Goal: Task Accomplishment & Management: Use online tool/utility

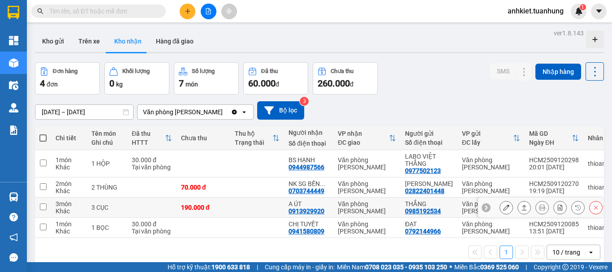
click at [521, 209] on icon at bounding box center [524, 207] width 6 height 6
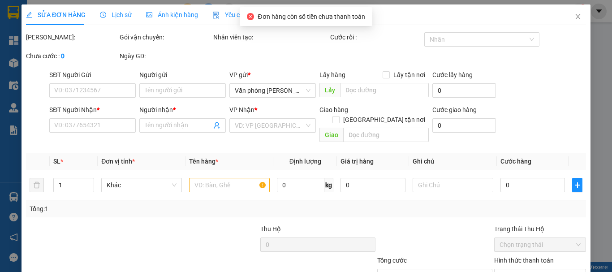
type input "0985192534"
type input "THẮNG"
type input "0913929920"
type input "A ÚT"
type input "190.000"
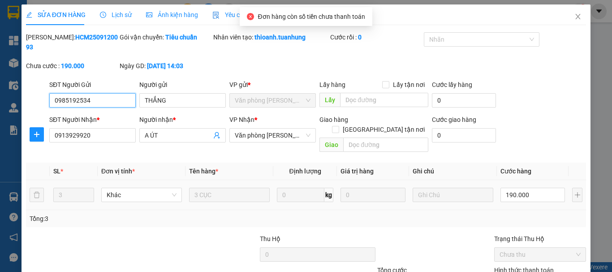
scroll to position [61, 0]
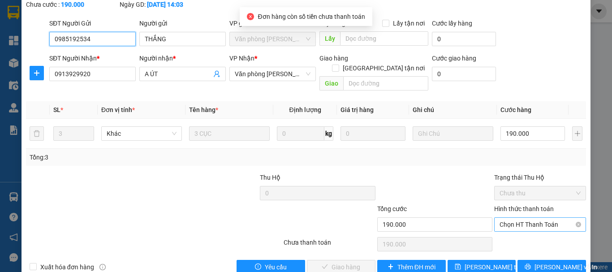
click at [532, 218] on span "Chọn HT Thanh Toán" at bounding box center [539, 224] width 81 height 13
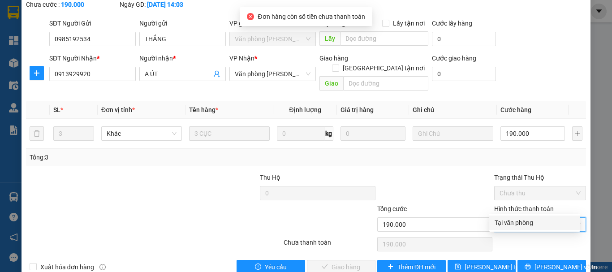
click at [525, 224] on div "Tại văn phòng" at bounding box center [535, 223] width 80 height 10
type input "0"
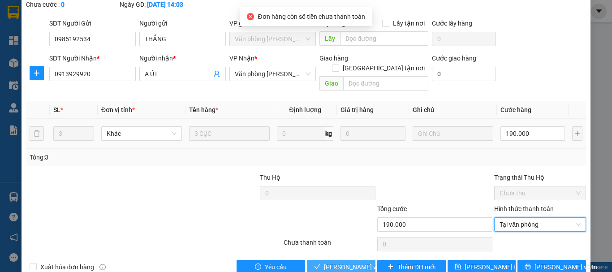
click at [343, 262] on span "[PERSON_NAME] và Giao hàng" at bounding box center [367, 267] width 86 height 10
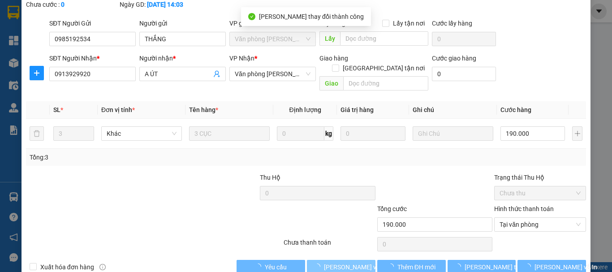
scroll to position [0, 0]
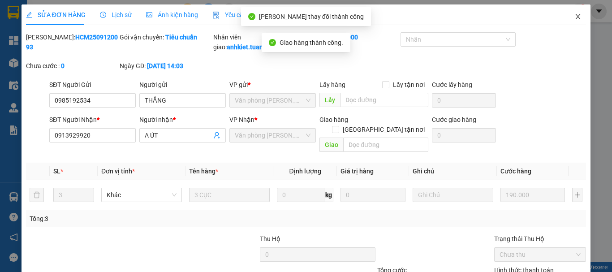
click at [576, 16] on span "Close" at bounding box center [577, 16] width 25 height 25
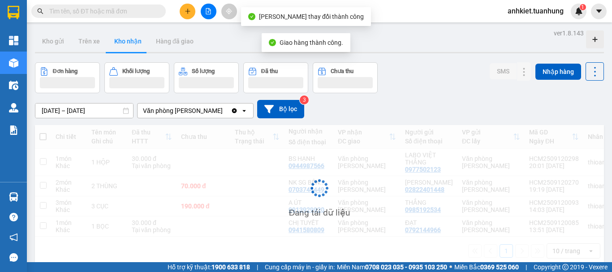
click at [570, 16] on span "anhkiet.tuanhung" at bounding box center [535, 10] width 70 height 11
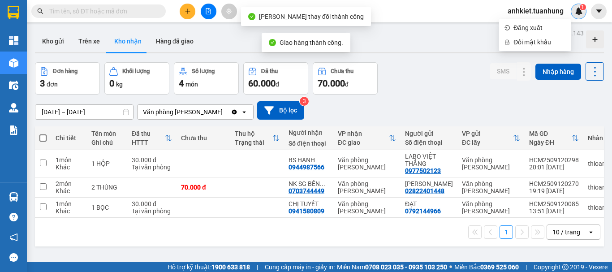
click at [579, 5] on div "1" at bounding box center [579, 12] width 16 height 16
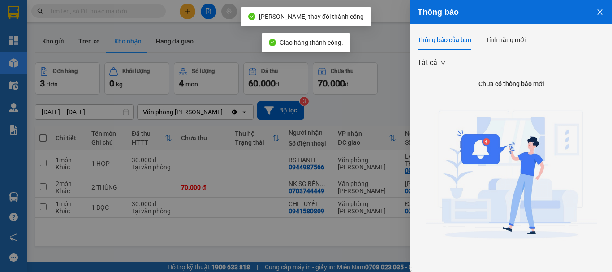
click at [395, 87] on div at bounding box center [306, 136] width 612 height 272
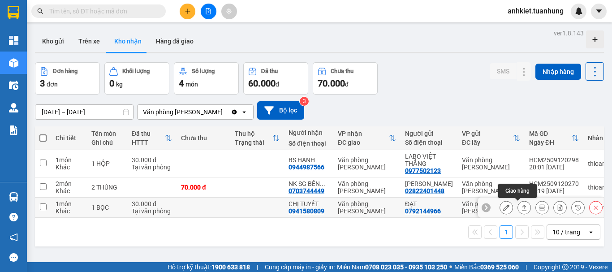
click at [522, 210] on icon at bounding box center [524, 207] width 5 height 5
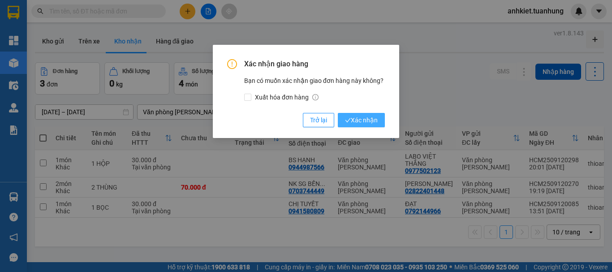
click at [368, 116] on span "Xác nhận" at bounding box center [361, 120] width 33 height 10
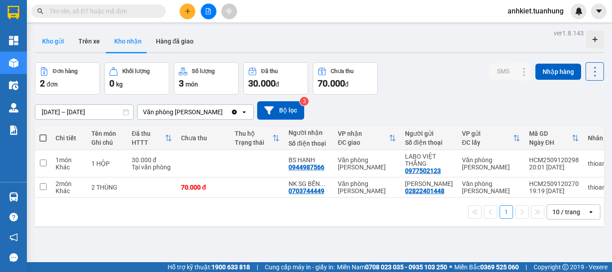
click at [56, 43] on button "Kho gửi" at bounding box center [53, 41] width 36 height 22
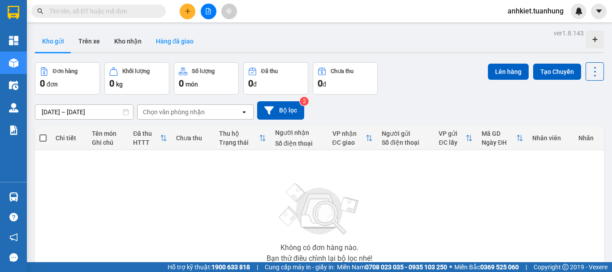
click at [175, 42] on button "Hàng đã giao" at bounding box center [175, 41] width 52 height 22
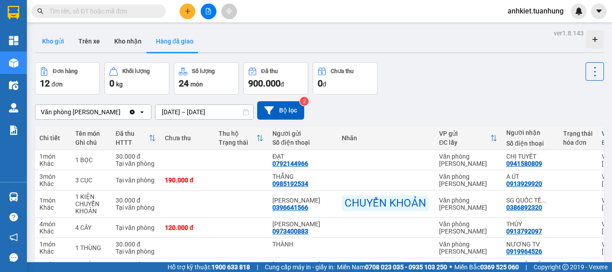
click at [56, 45] on button "Kho gửi" at bounding box center [53, 41] width 36 height 22
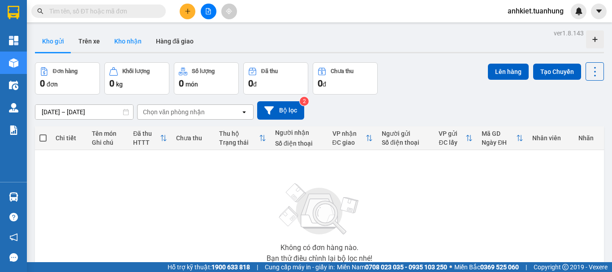
click at [123, 43] on button "Kho nhận" at bounding box center [128, 41] width 42 height 22
